Goal: Browse casually: Explore the website without a specific task or goal

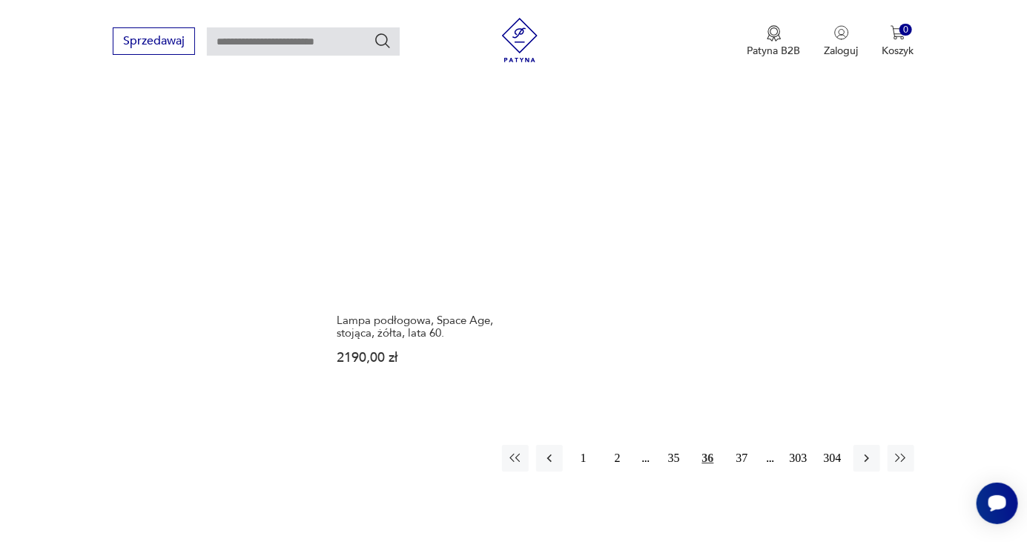
scroll to position [2116, 0]
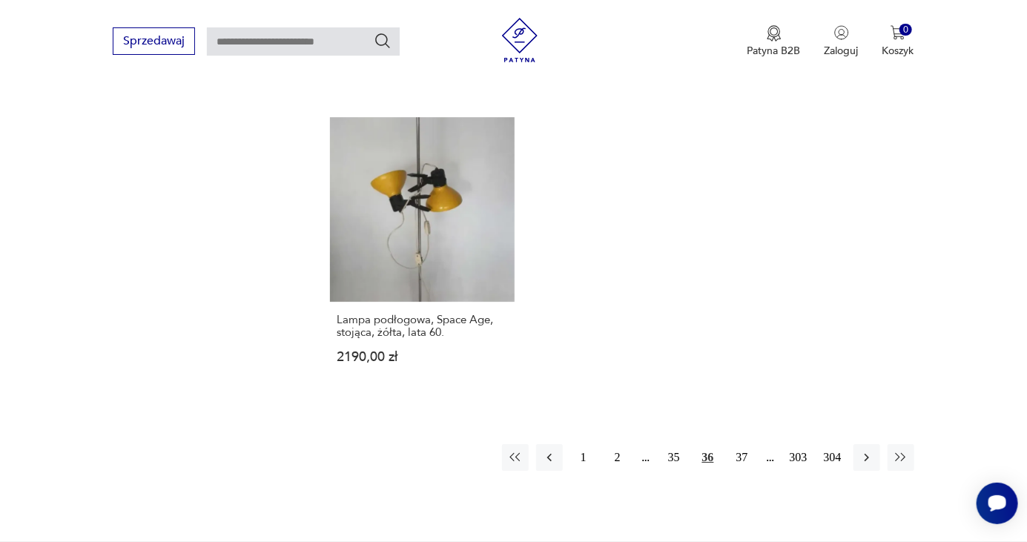
click at [737, 444] on button "37" at bounding box center [742, 457] width 27 height 27
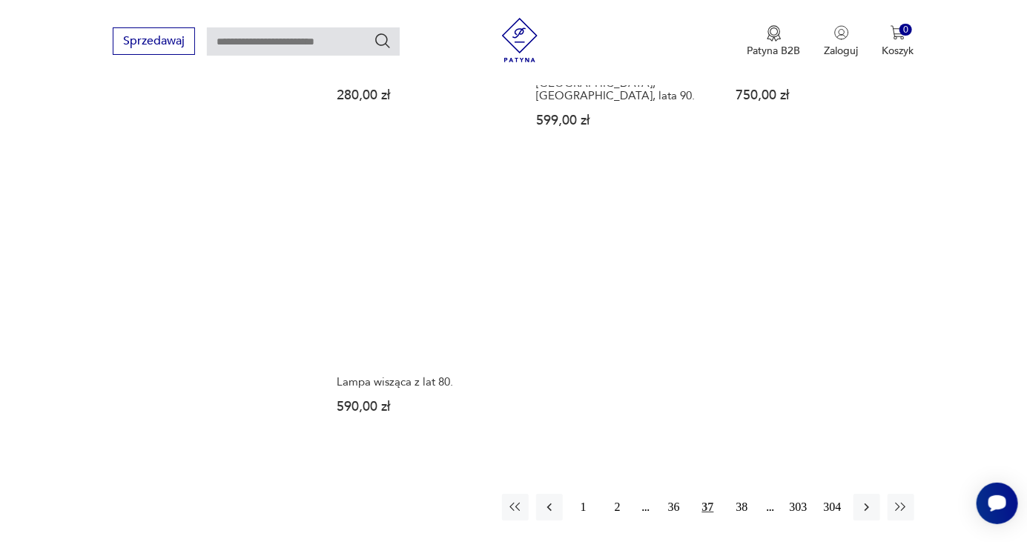
scroll to position [2078, 0]
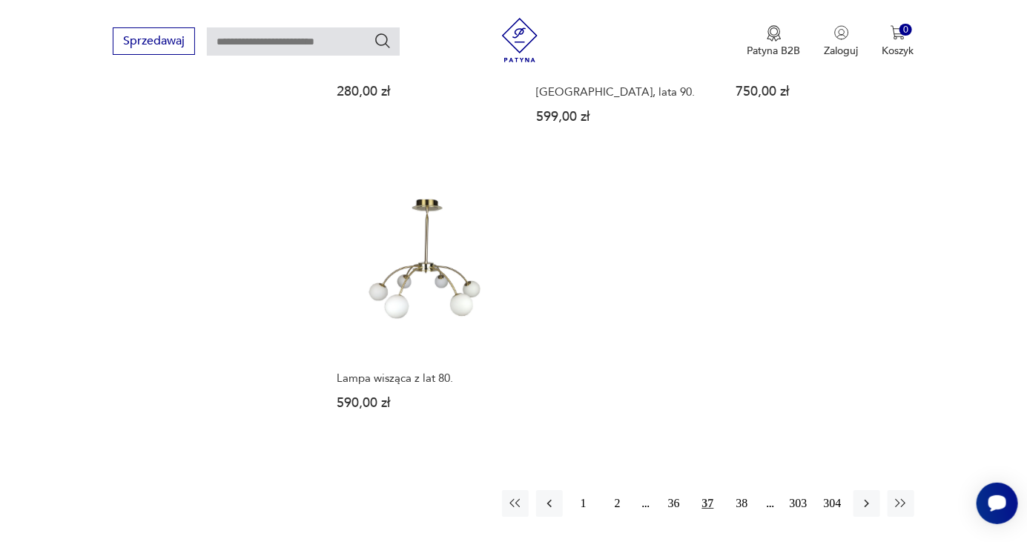
click at [739, 490] on button "38" at bounding box center [742, 503] width 27 height 27
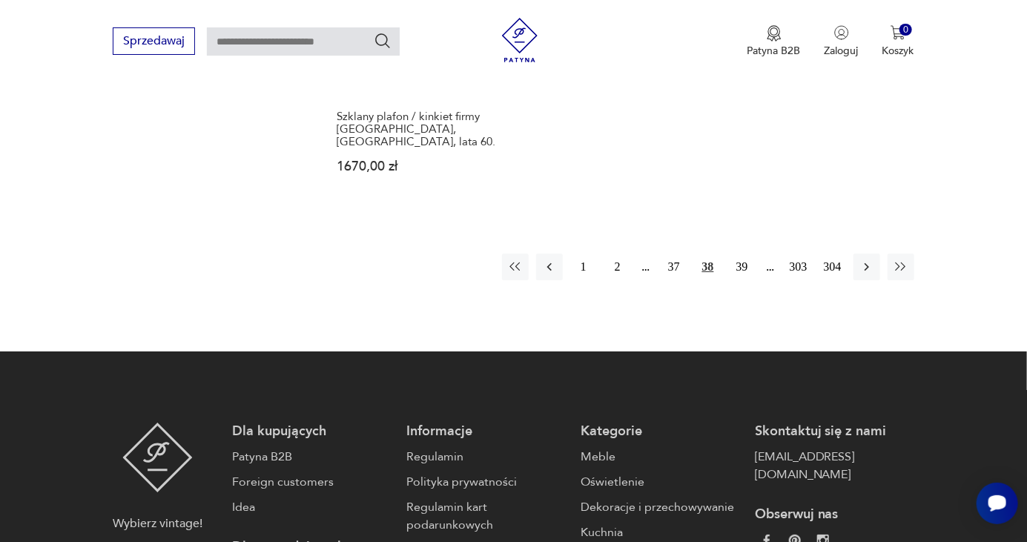
scroll to position [2244, 0]
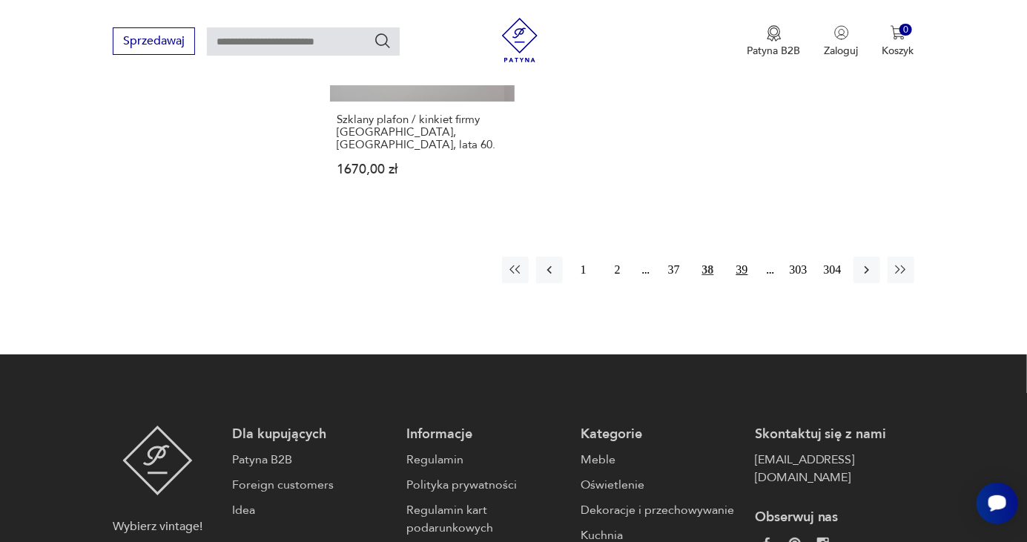
click at [732, 256] on button "39" at bounding box center [742, 269] width 27 height 27
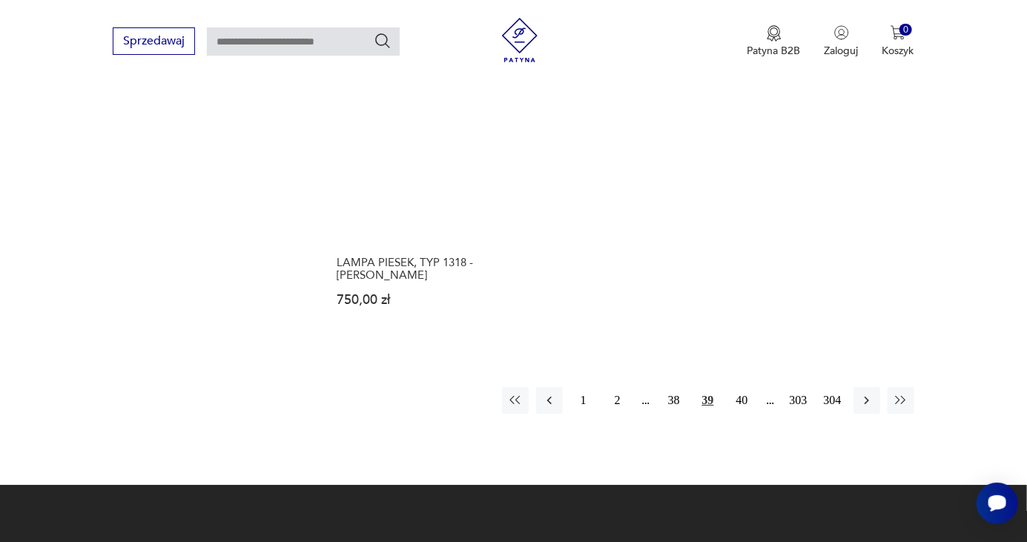
scroll to position [2100, 0]
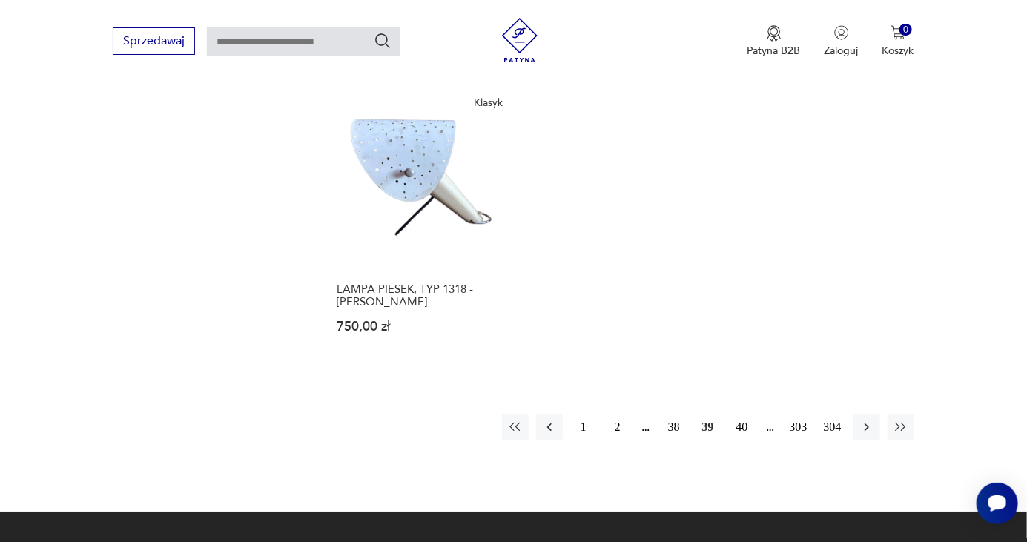
click at [744, 414] on button "40" at bounding box center [742, 427] width 27 height 27
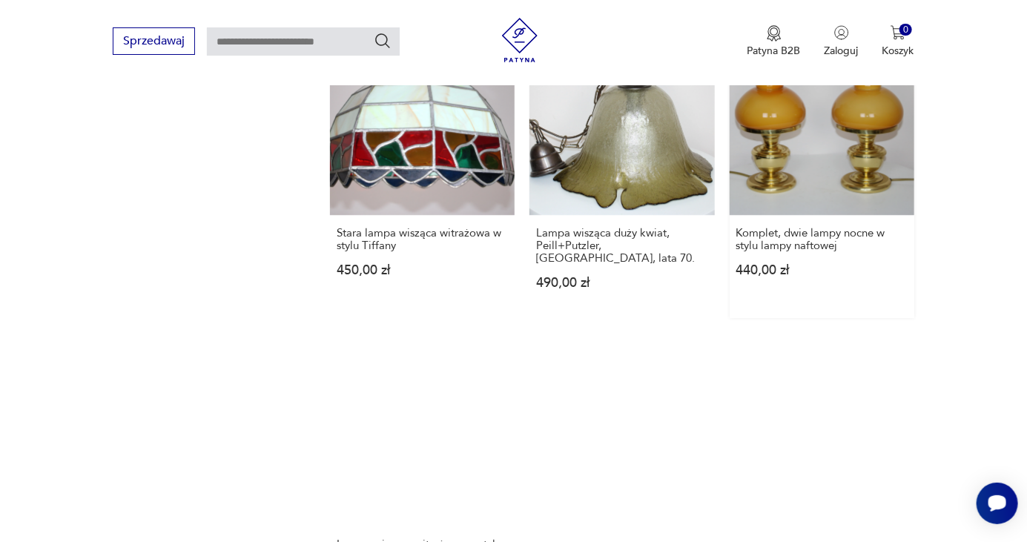
scroll to position [1951, 0]
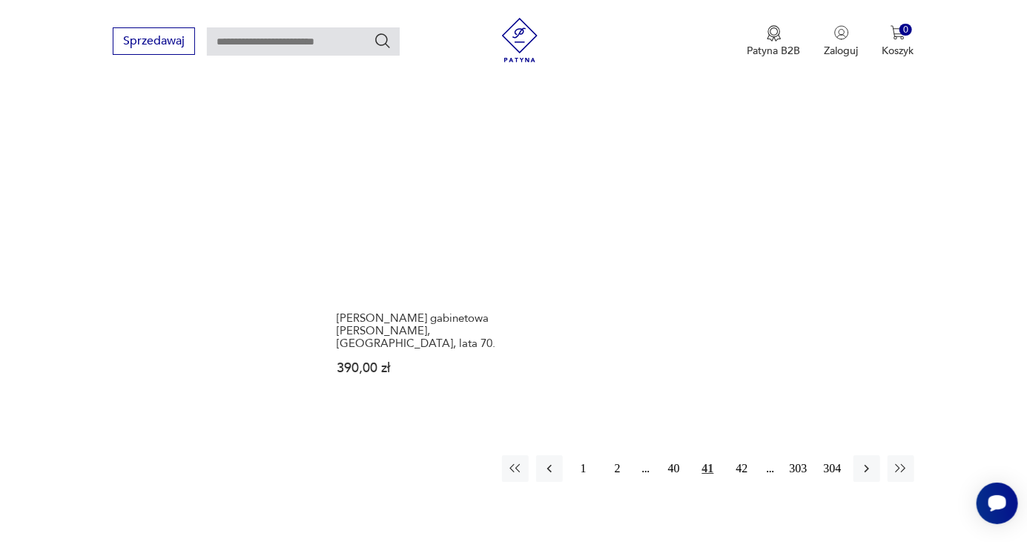
scroll to position [2119, 0]
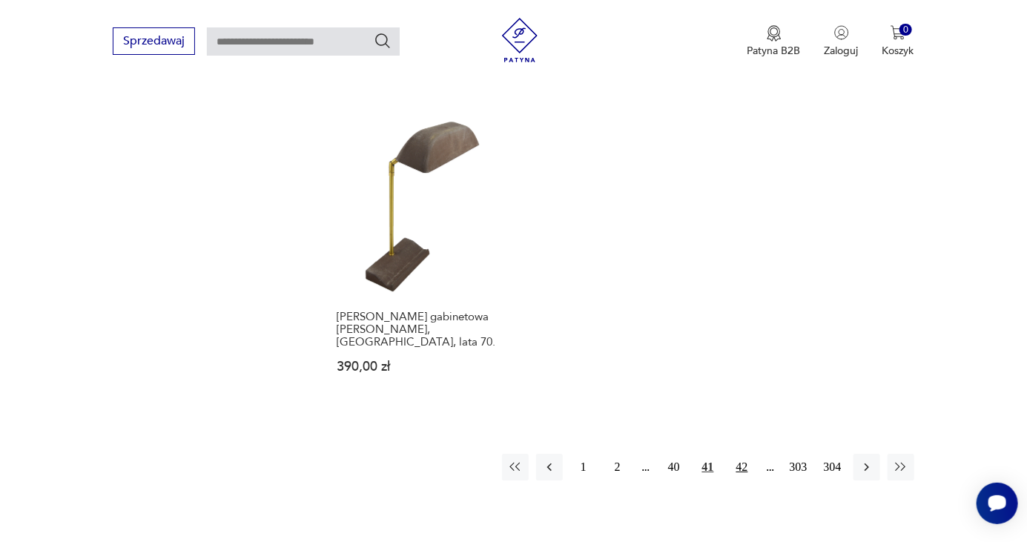
click at [736, 454] on button "42" at bounding box center [742, 467] width 27 height 27
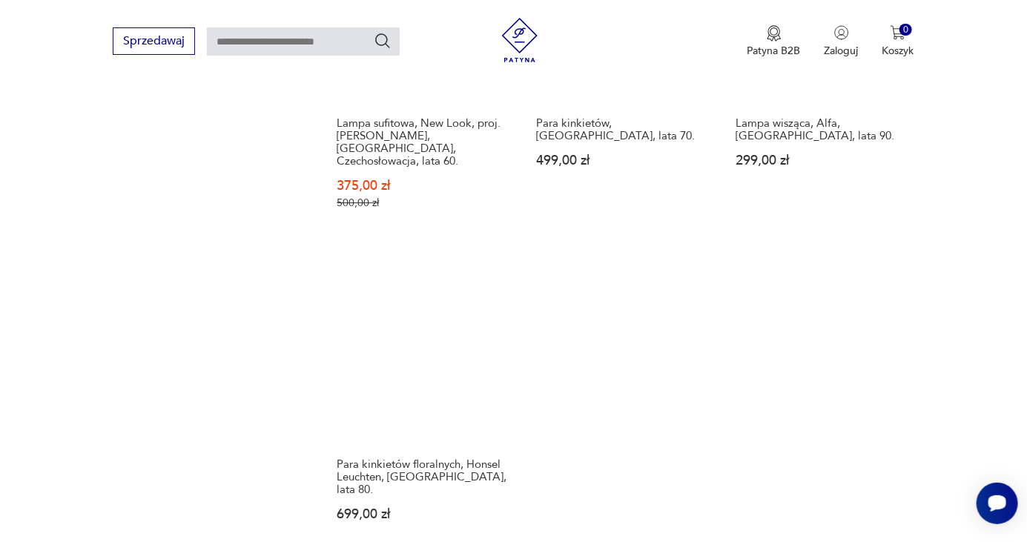
scroll to position [2057, 0]
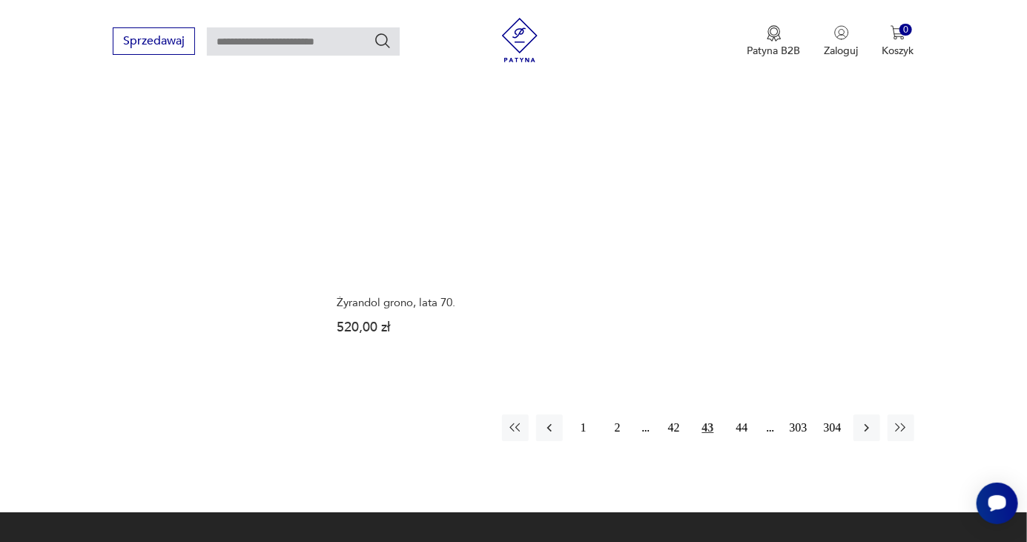
scroll to position [2152, 0]
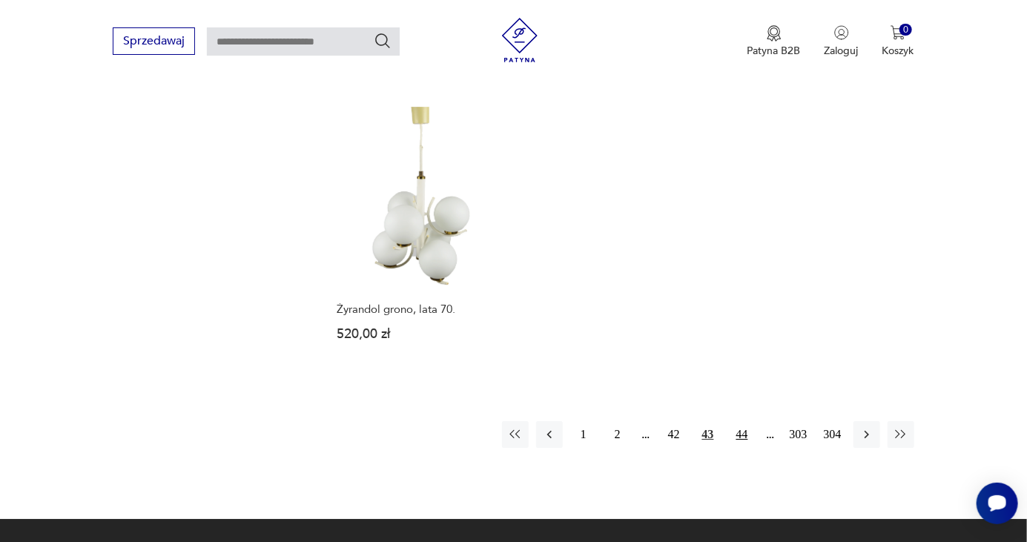
click at [739, 421] on button "44" at bounding box center [742, 434] width 27 height 27
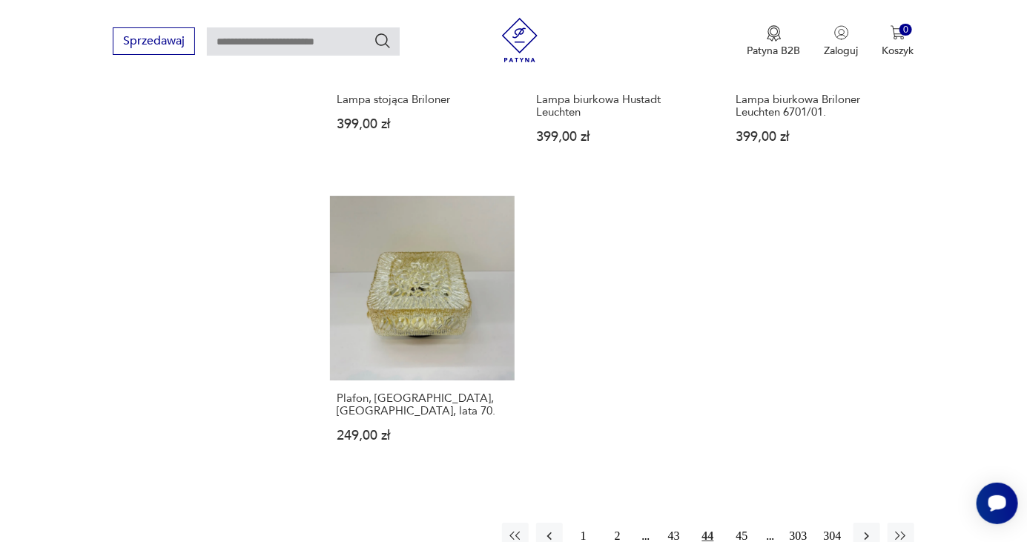
scroll to position [2022, 0]
click at [737, 521] on button "45" at bounding box center [742, 534] width 27 height 27
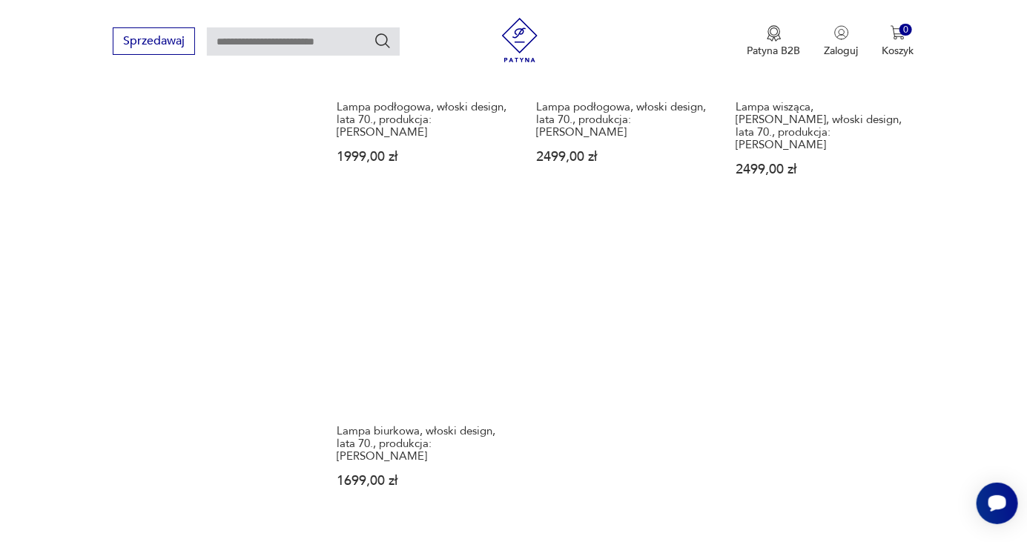
scroll to position [1993, 0]
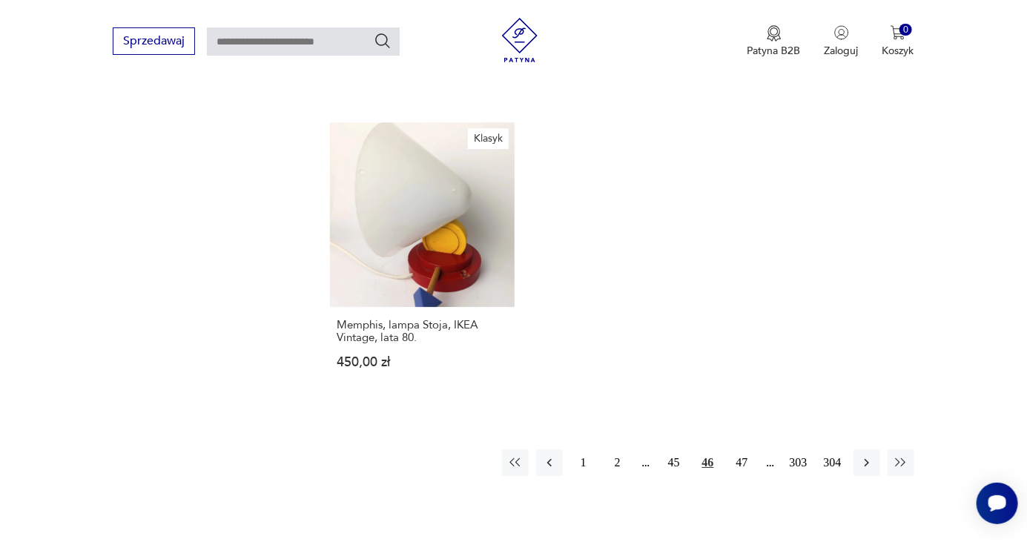
scroll to position [2140, 0]
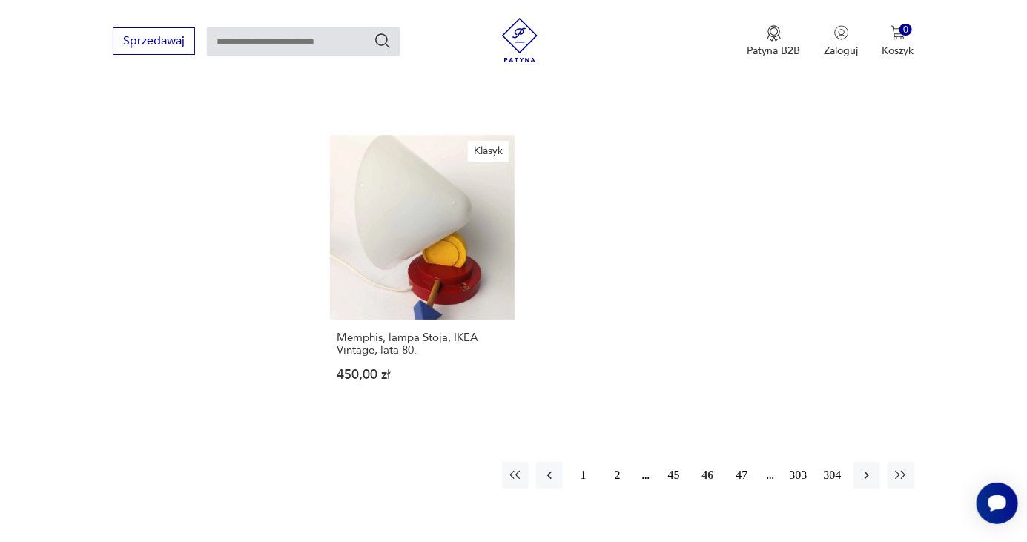
click at [744, 462] on button "47" at bounding box center [742, 475] width 27 height 27
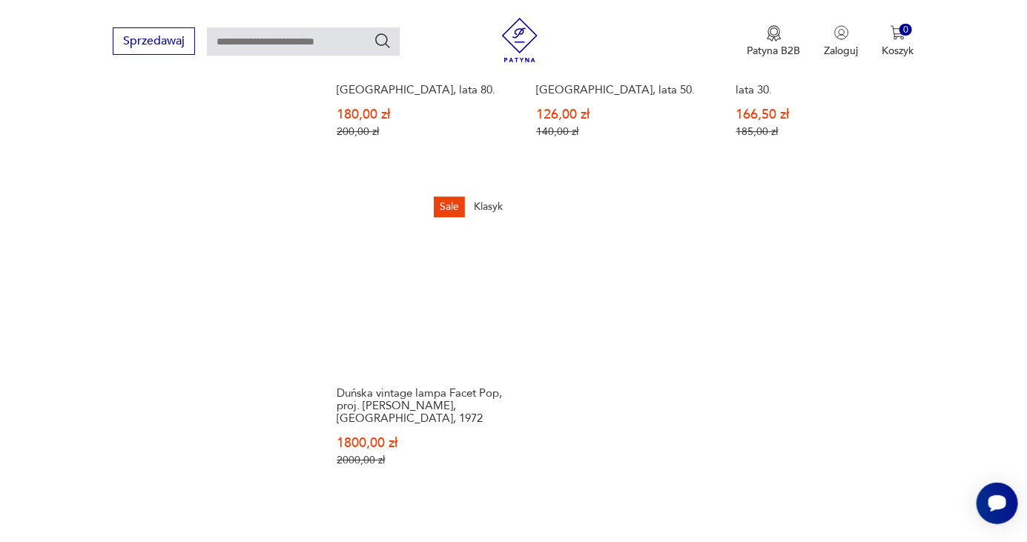
scroll to position [2062, 0]
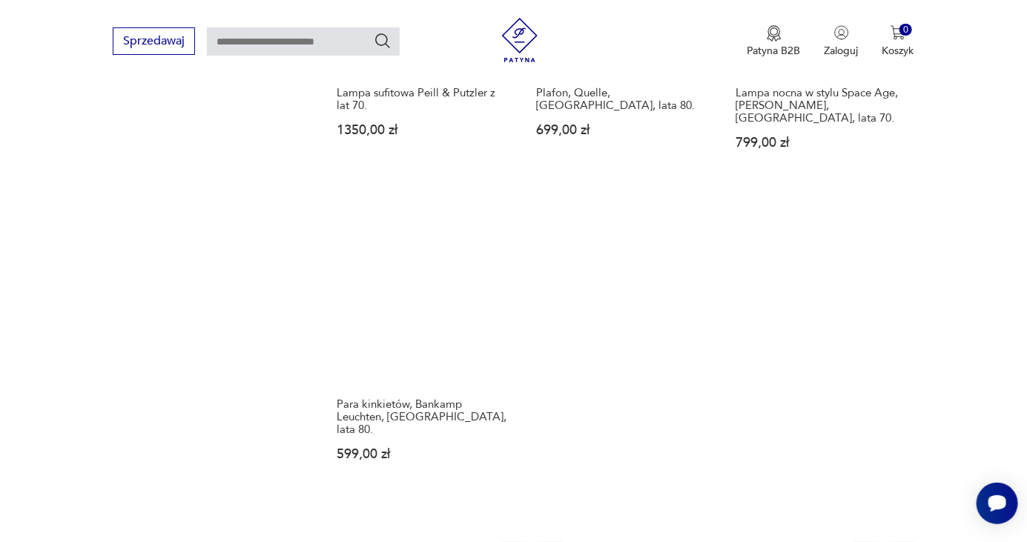
scroll to position [2046, 0]
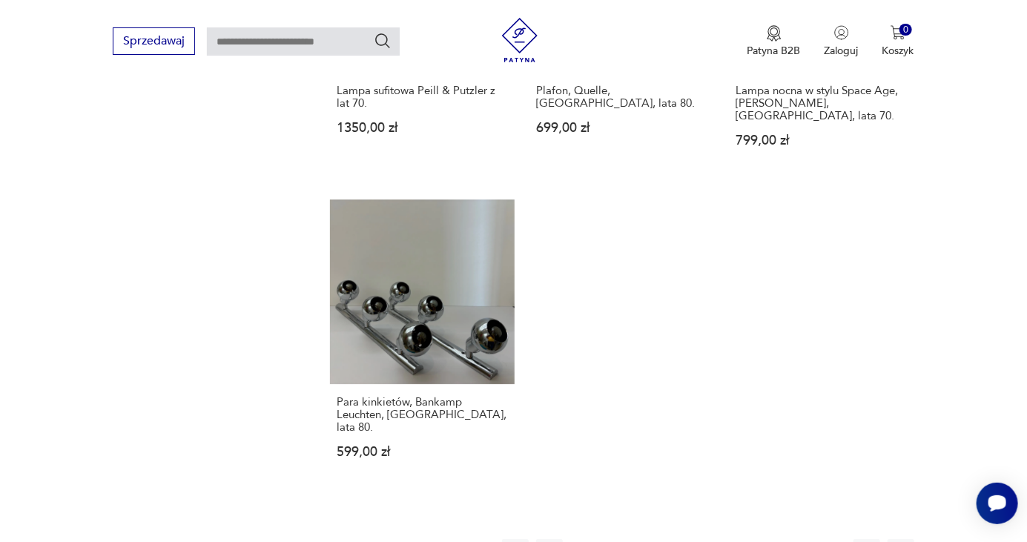
click at [733, 539] on button "49" at bounding box center [742, 552] width 27 height 27
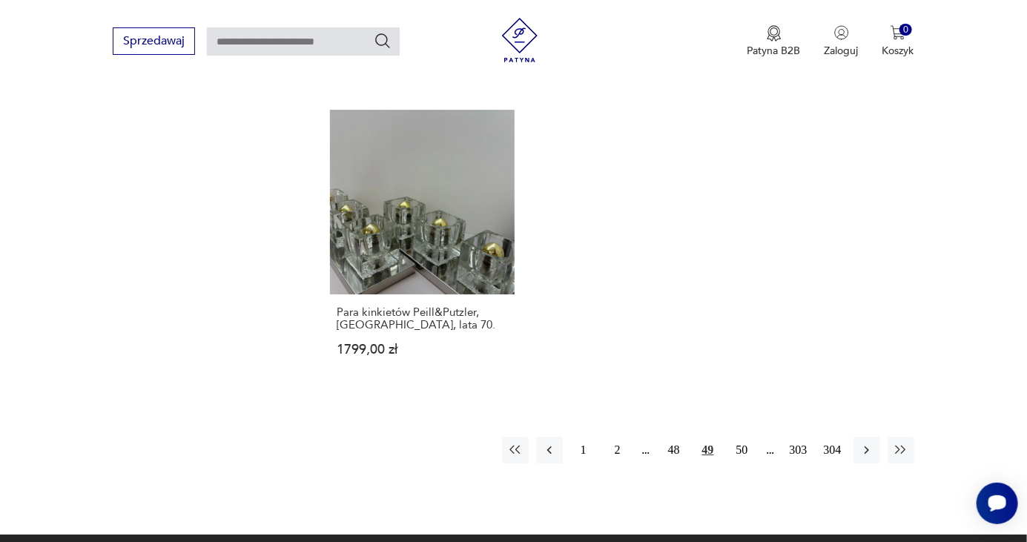
scroll to position [2212, 0]
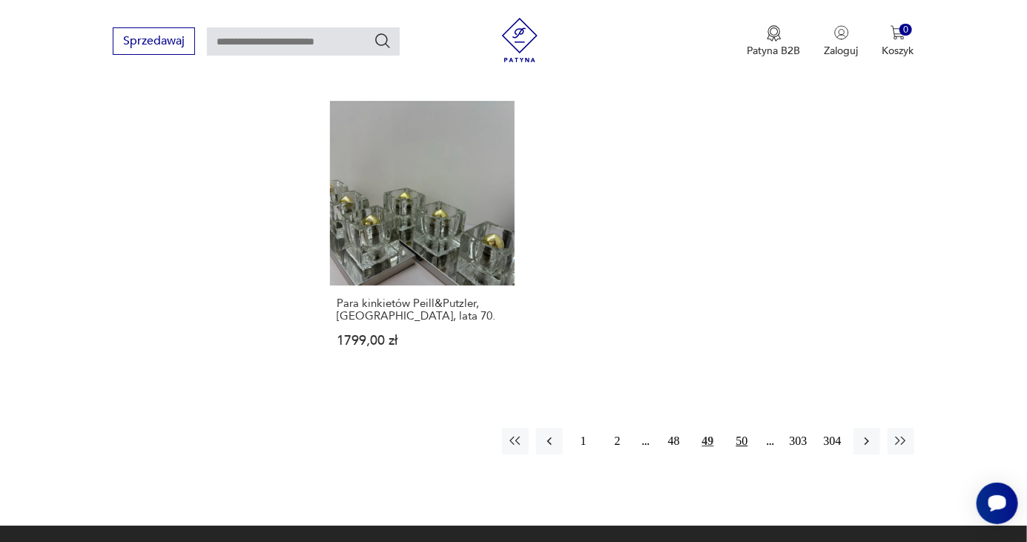
click at [740, 428] on button "50" at bounding box center [742, 441] width 27 height 27
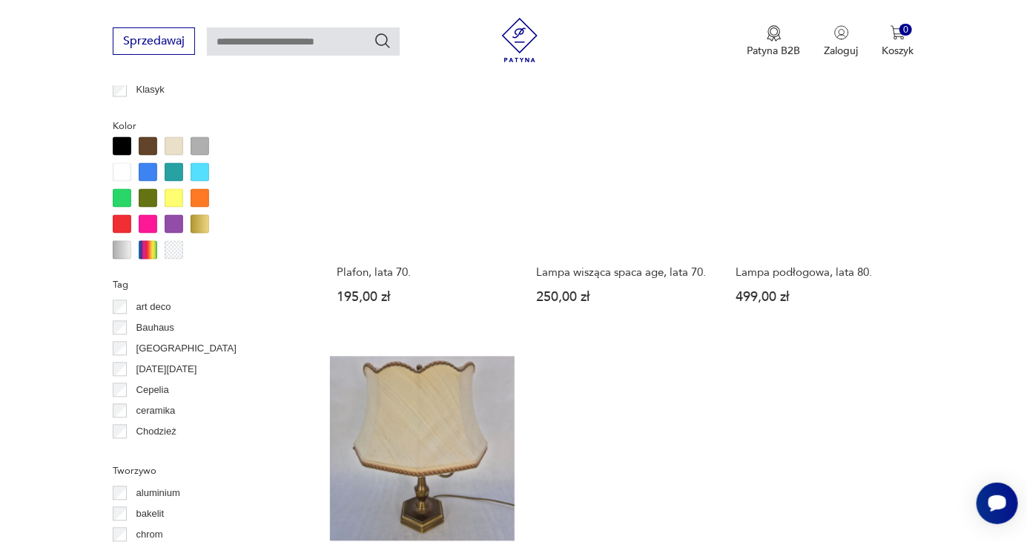
scroll to position [1217, 0]
